Goal: Find specific page/section: Find specific page/section

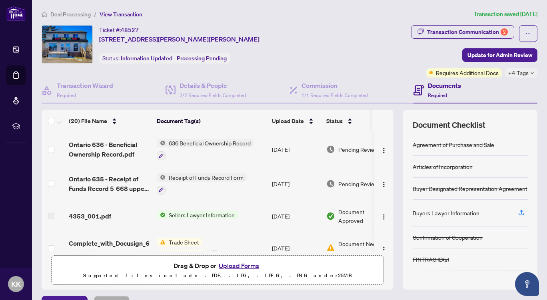
click at [13, 12] on img at bounding box center [15, 13] width 19 height 15
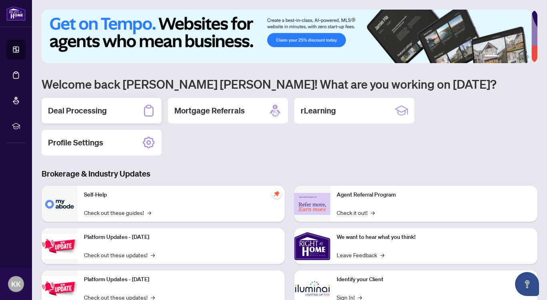
click at [128, 113] on div "Deal Processing" at bounding box center [102, 111] width 120 height 26
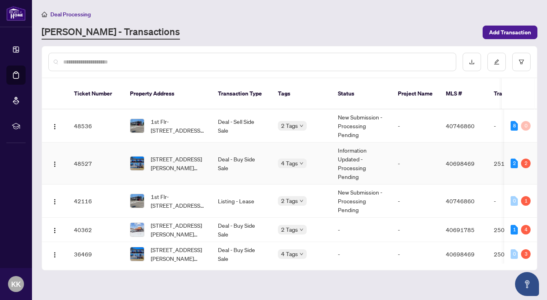
click at [405, 153] on td "-" at bounding box center [415, 164] width 48 height 42
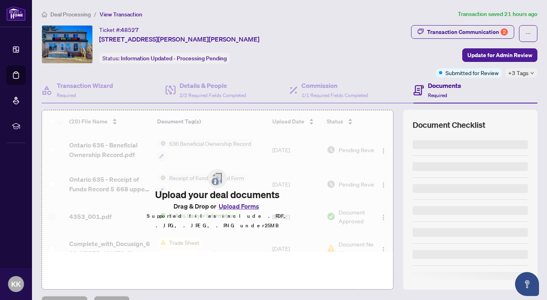
click at [454, 30] on div "Transaction Communication 2" at bounding box center [467, 32] width 81 height 13
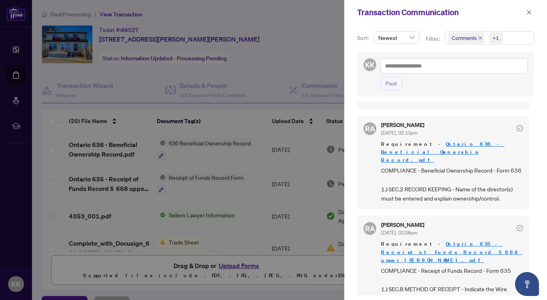
scroll to position [36, 0]
